Goal: Find contact information: Find contact information

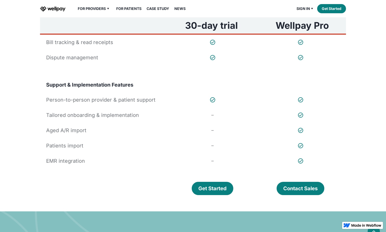
scroll to position [302, 0]
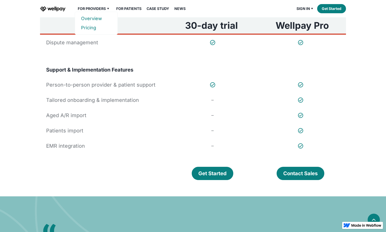
click at [90, 17] on link "Overview" at bounding box center [96, 18] width 30 height 9
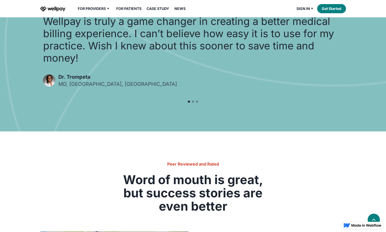
scroll to position [806, 0]
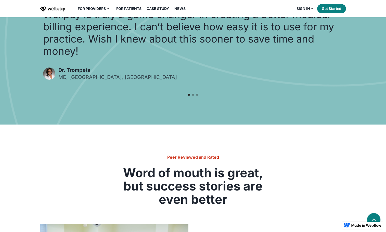
click at [373, 219] on img at bounding box center [373, 220] width 7 height 7
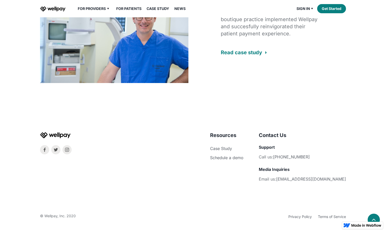
scroll to position [1046, 0]
drag, startPoint x: 334, startPoint y: 156, endPoint x: 314, endPoint y: 157, distance: 19.6
click at [304, 158] on li "Call us: 877-561-9579" at bounding box center [302, 157] width 87 height 8
copy link "[PHONE_NUMBER]"
drag, startPoint x: 346, startPoint y: 179, endPoint x: 307, endPoint y: 181, distance: 38.8
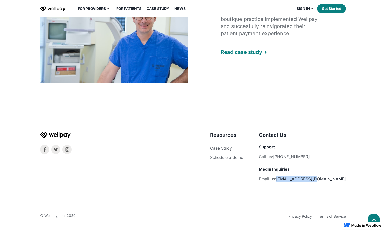
click at [307, 181] on div "Resources Case Study Schedule a demo Company About Careers Contact Us Support C…" at bounding box center [193, 176] width 318 height 88
copy link "[EMAIL_ADDRESS][DOMAIN_NAME]"
